Goal: Information Seeking & Learning: Learn about a topic

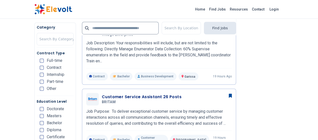
scroll to position [161, 0]
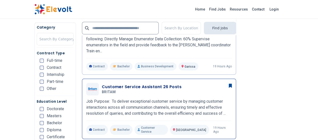
click at [125, 84] on h3 "Customer Service Assistant 26 Posts" at bounding box center [142, 87] width 80 height 6
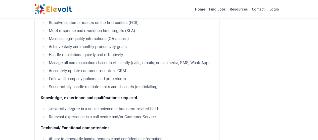
scroll to position [228, 0]
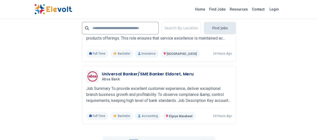
scroll to position [1172, 0]
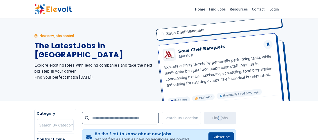
scroll to position [0, 0]
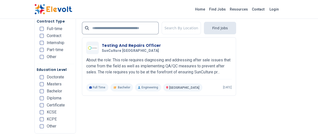
scroll to position [1024, 0]
